Goal: Transaction & Acquisition: Book appointment/travel/reservation

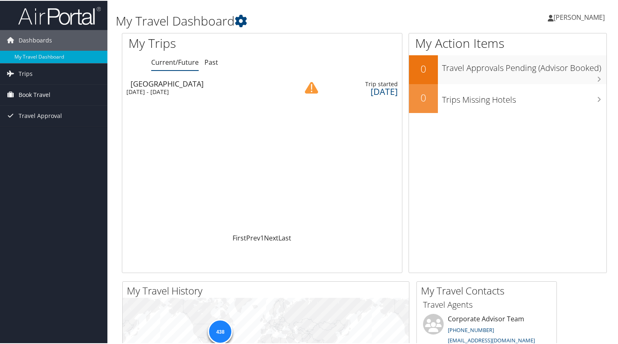
click at [47, 97] on span "Book Travel" at bounding box center [35, 94] width 32 height 21
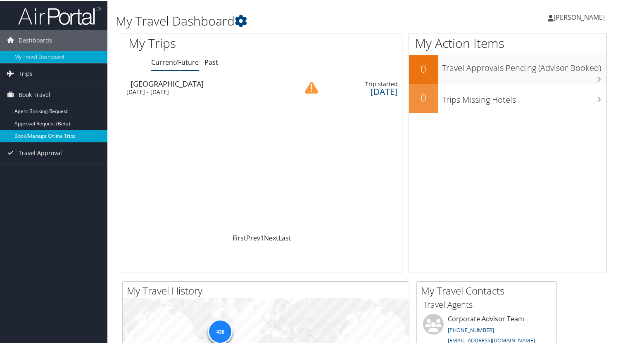
click at [63, 137] on link "Book/Manage Online Trips" at bounding box center [53, 135] width 107 height 12
